Goal: Task Accomplishment & Management: Use online tool/utility

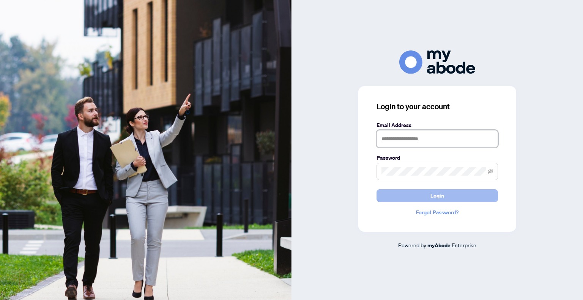
type input "**********"
click at [455, 198] on button "Login" at bounding box center [438, 195] width 122 height 13
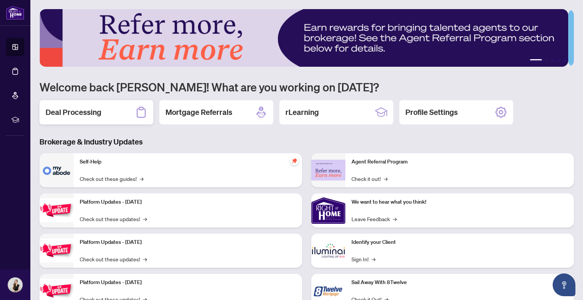
click at [104, 109] on div "Deal Processing" at bounding box center [96, 112] width 114 height 24
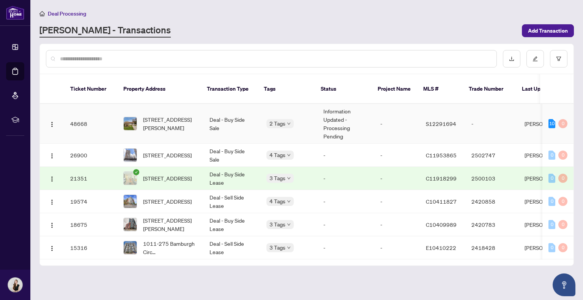
click at [272, 122] on td "2 Tags" at bounding box center [288, 124] width 57 height 40
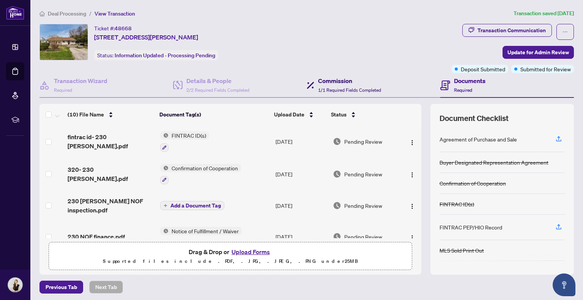
click at [353, 84] on h4 "Commission" at bounding box center [349, 80] width 63 height 9
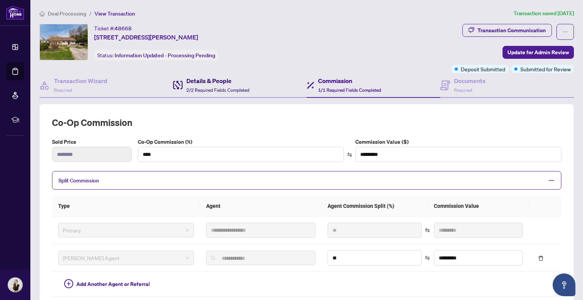
click at [226, 93] on div "Details & People 2/2 Required Fields Completed" at bounding box center [217, 85] width 63 height 18
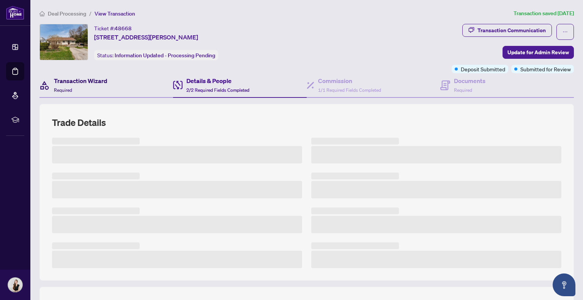
click at [101, 76] on h4 "Transaction Wizard" at bounding box center [81, 80] width 54 height 9
